Goal: Information Seeking & Learning: Find specific fact

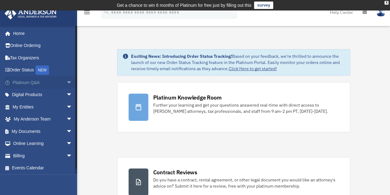
click at [66, 84] on span "arrow_drop_down" at bounding box center [72, 82] width 12 height 13
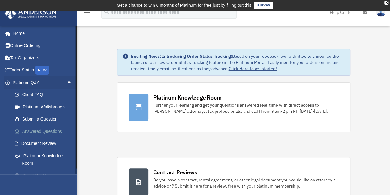
click at [29, 133] on link "Answered Questions" at bounding box center [45, 131] width 73 height 12
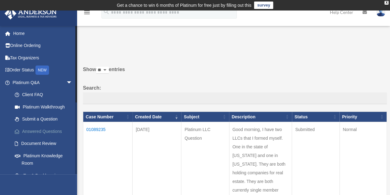
click at [41, 130] on link "Answered Questions" at bounding box center [45, 131] width 73 height 12
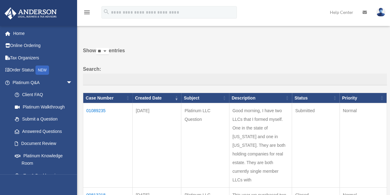
scroll to position [20, 0]
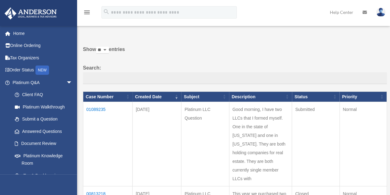
click at [95, 107] on td "01089235" at bounding box center [107, 144] width 49 height 84
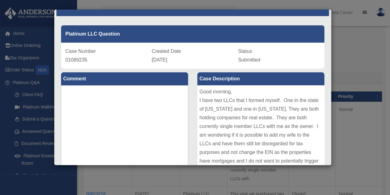
scroll to position [0, 0]
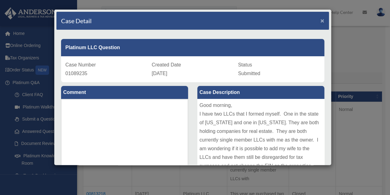
click at [320, 23] on span "×" at bounding box center [322, 20] width 4 height 7
